Goal: Task Accomplishment & Management: Use online tool/utility

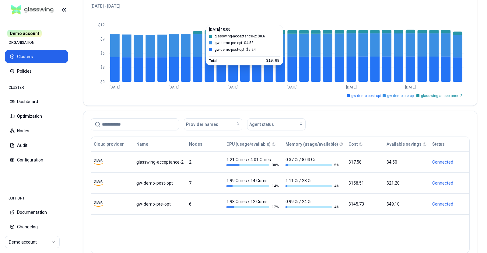
scroll to position [61, 0]
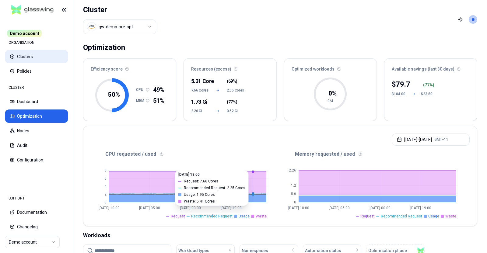
click at [35, 52] on button "Clusters" at bounding box center [36, 56] width 63 height 13
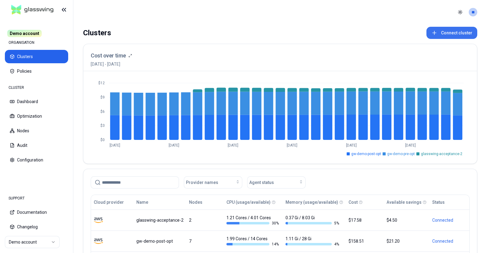
click at [455, 34] on button "Connect cluster" at bounding box center [451, 33] width 51 height 12
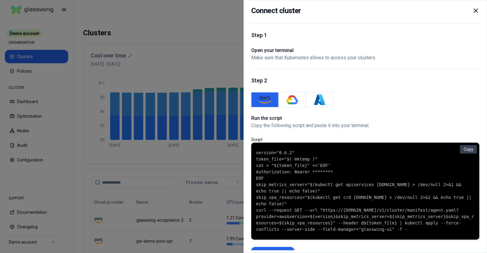
click at [305, 163] on code "version="0.6.2" token_file="$( mktemp )" cat > "${token_file}" <<'EOF' Authoriz…" at bounding box center [365, 191] width 218 height 83
click at [476, 10] on icon at bounding box center [475, 10] width 7 height 7
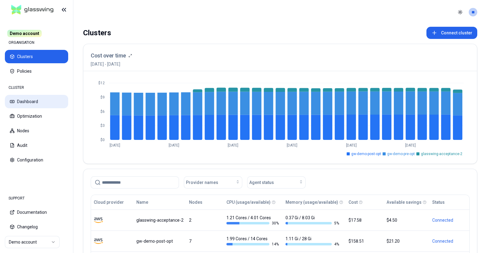
click at [29, 102] on button "Dashboard" at bounding box center [36, 101] width 63 height 13
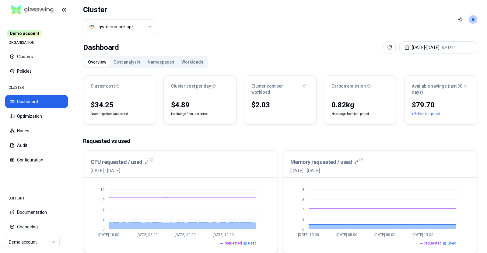
click at [126, 61] on button "Cost analysis" at bounding box center [127, 62] width 34 height 10
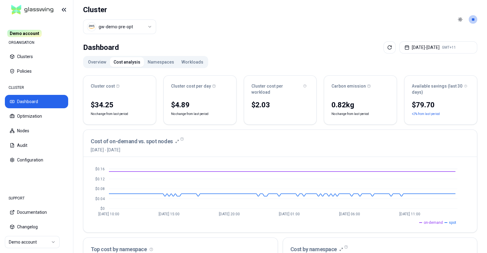
click at [159, 57] on button "Namespaces" at bounding box center [161, 62] width 34 height 10
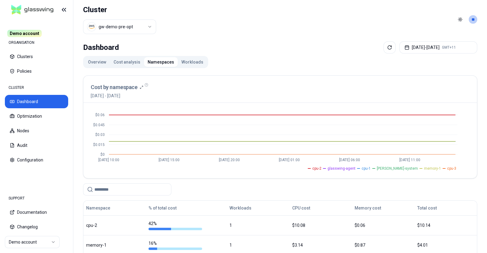
click at [184, 63] on button "Workloads" at bounding box center [192, 62] width 29 height 10
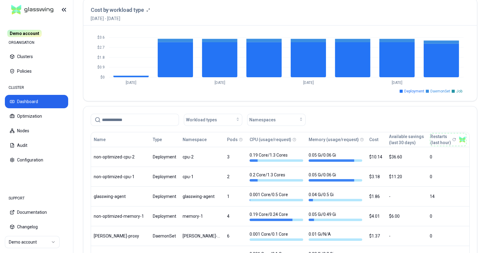
scroll to position [238, 0]
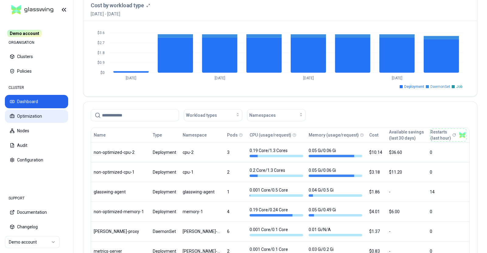
click at [38, 115] on button "Optimization" at bounding box center [36, 116] width 63 height 13
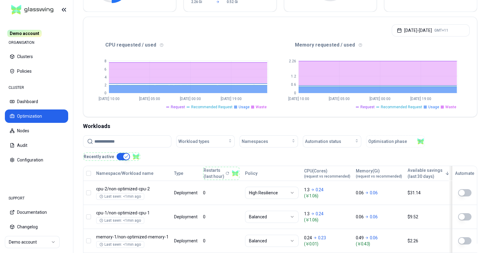
scroll to position [170, 0]
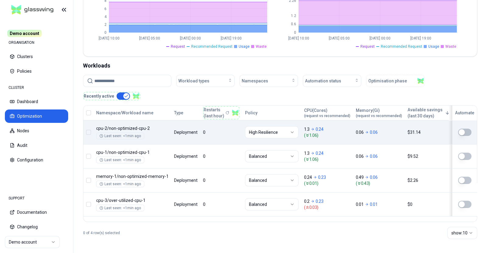
click at [461, 132] on button "button" at bounding box center [464, 132] width 13 height 7
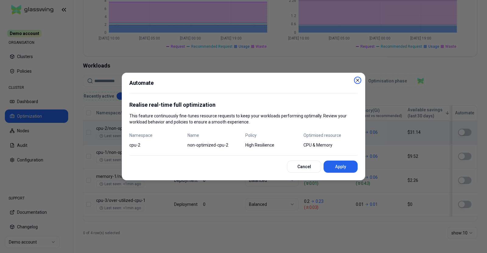
click at [359, 81] on icon "button" at bounding box center [357, 80] width 5 height 5
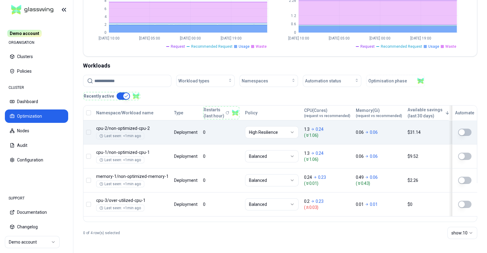
click at [90, 111] on button "button" at bounding box center [88, 112] width 5 height 5
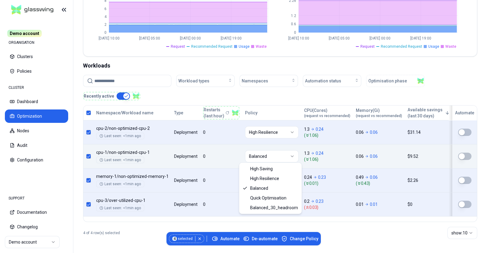
click at [269, 154] on html "Demo account ORGANISATION Clusters Policies CLUSTER Dashboard Optimization Node…" at bounding box center [243, 126] width 487 height 253
